Goal: Task Accomplishment & Management: Manage account settings

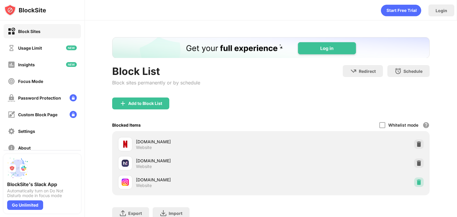
click at [414, 185] on div at bounding box center [419, 183] width 10 height 10
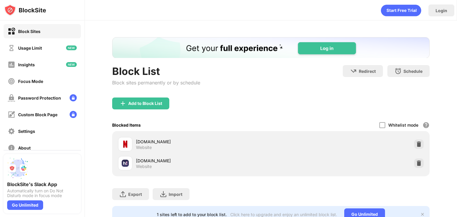
drag, startPoint x: 104, startPoint y: 82, endPoint x: 235, endPoint y: 93, distance: 131.9
click at [235, 93] on div "Block List Block sites permanently or by schedule Redirect Choose a site to be …" at bounding box center [270, 81] width 317 height 32
click at [131, 100] on div "Add to Block List" at bounding box center [140, 104] width 57 height 12
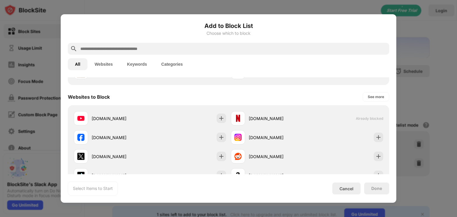
scroll to position [73, 0]
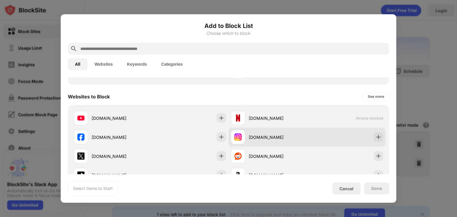
click at [348, 142] on div "[DOMAIN_NAME]" at bounding box center [306, 137] width 157 height 19
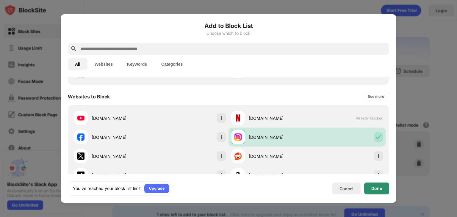
click at [378, 185] on div "Done" at bounding box center [376, 189] width 25 height 12
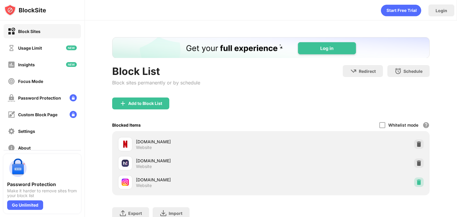
click at [417, 182] on img at bounding box center [419, 182] width 6 height 6
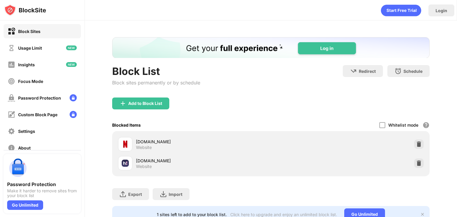
drag, startPoint x: 417, startPoint y: 182, endPoint x: 267, endPoint y: 117, distance: 163.6
click at [267, 117] on div "Block List Block sites permanently or by schedule Redirect Choose a site to be …" at bounding box center [270, 130] width 317 height 186
click at [151, 108] on div "Add to Block List" at bounding box center [140, 104] width 57 height 12
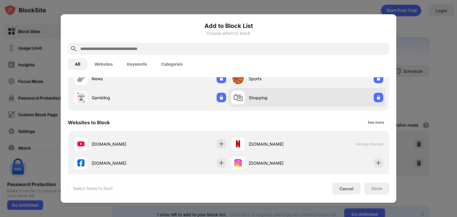
scroll to position [48, 0]
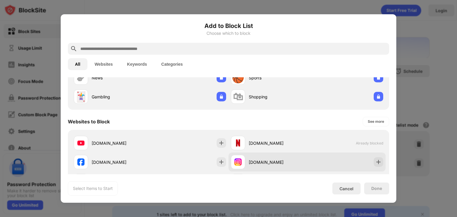
click at [326, 156] on div "[DOMAIN_NAME]" at bounding box center [306, 162] width 157 height 19
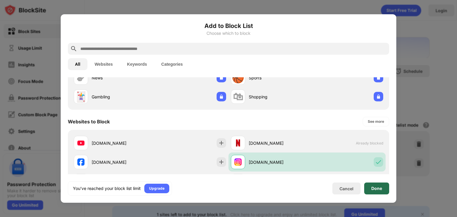
click at [381, 187] on div "Done" at bounding box center [376, 188] width 11 height 5
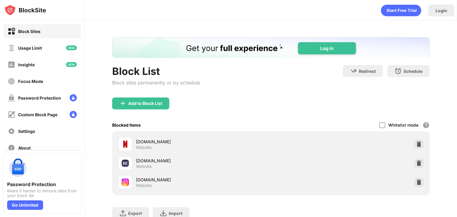
drag, startPoint x: 271, startPoint y: 102, endPoint x: 159, endPoint y: -21, distance: 165.7
click at [159, 0] on html "Block Sites Usage Limit Insights Focus Mode Password Protection Custom Block Pa…" at bounding box center [228, 108] width 457 height 217
click at [416, 145] on img at bounding box center [419, 144] width 6 height 6
